Goal: Information Seeking & Learning: Find specific fact

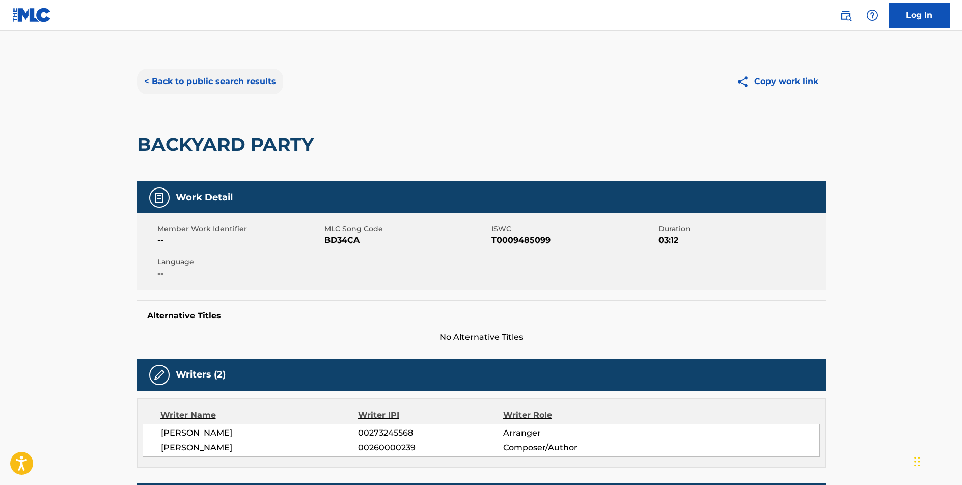
click at [221, 85] on button "< Back to public search results" at bounding box center [210, 81] width 146 height 25
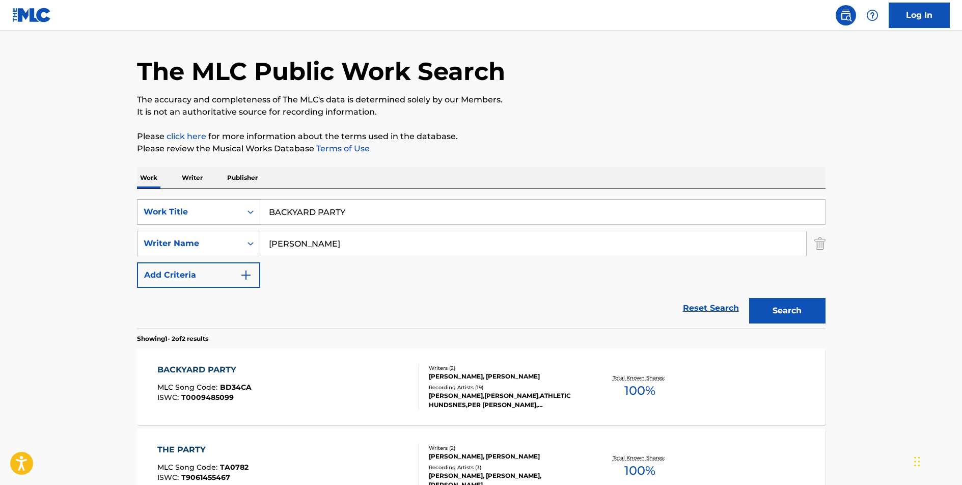
drag, startPoint x: 333, startPoint y: 212, endPoint x: 253, endPoint y: 212, distance: 80.5
click at [253, 212] on div "SearchWithCriteriab08bd6ba-c792-439c-a2cb-5fdc593aee19 Work Title BACKYARD PARTY" at bounding box center [481, 211] width 689 height 25
type input "FOREVER"
click at [749, 298] on button "Search" at bounding box center [787, 310] width 76 height 25
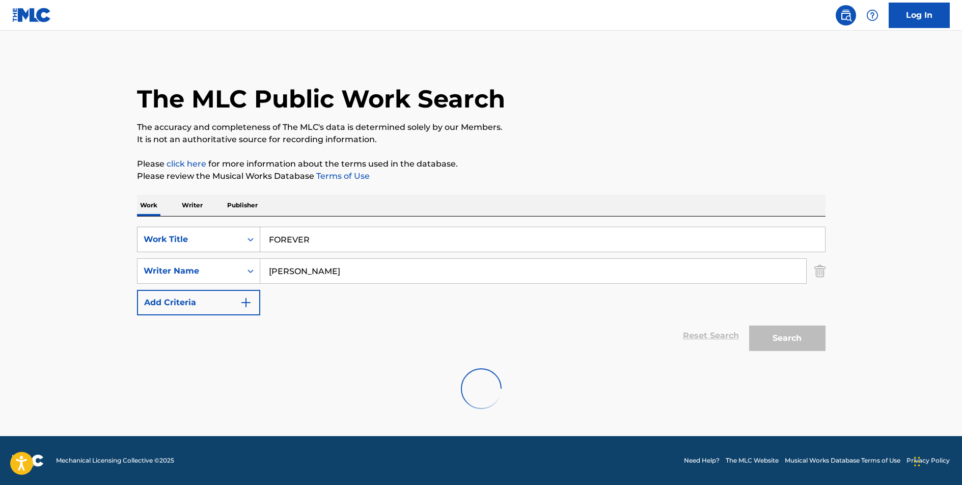
scroll to position [0, 0]
click at [295, 271] on input "LOGGINS" at bounding box center [533, 271] width 546 height 24
type input "[PERSON_NAME]"
click at [786, 338] on div "Search" at bounding box center [784, 335] width 81 height 41
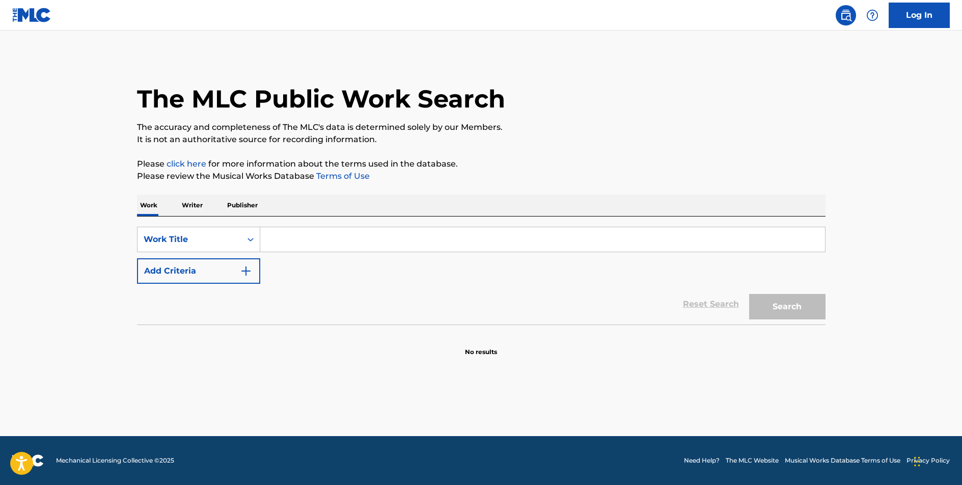
click at [325, 240] on input "Search Form" at bounding box center [542, 239] width 565 height 24
type input "FOREVER"
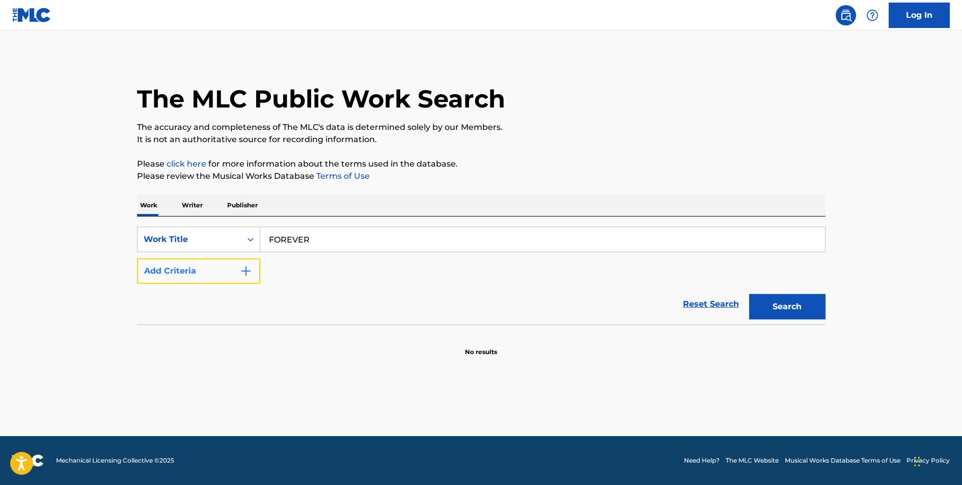
click at [205, 269] on button "Add Criteria" at bounding box center [198, 270] width 123 height 25
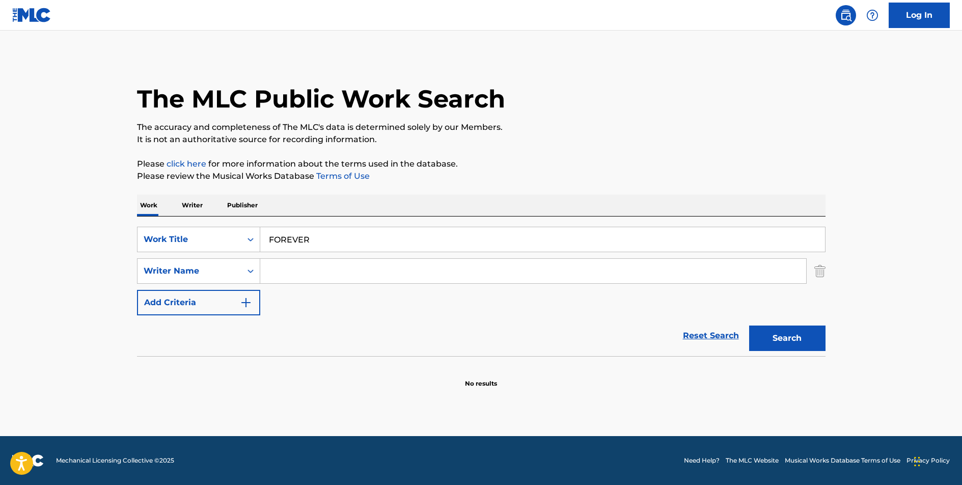
click at [287, 266] on input "Search Form" at bounding box center [533, 271] width 546 height 24
type input "[PERSON_NAME]"
click at [749, 325] on button "Search" at bounding box center [787, 337] width 76 height 25
